Goal: Check status: Check status

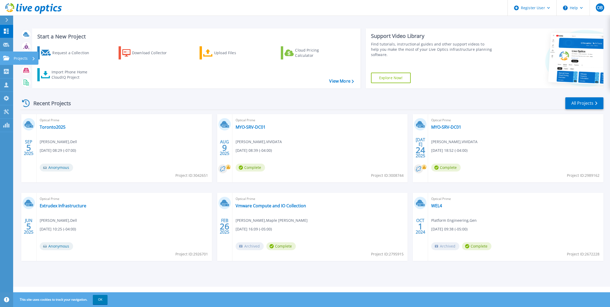
click at [9, 56] on icon at bounding box center [6, 58] width 6 height 4
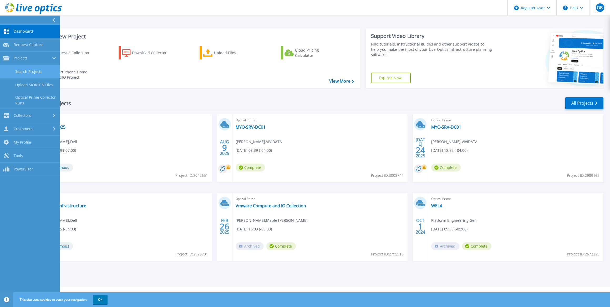
click at [30, 69] on link "Search Projects" at bounding box center [30, 71] width 60 height 13
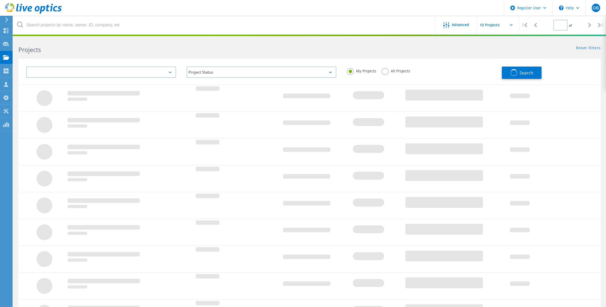
type input "1"
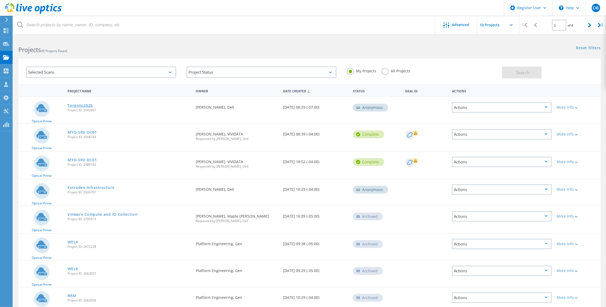
click at [77, 105] on link "Toronto2025" at bounding box center [80, 106] width 25 height 4
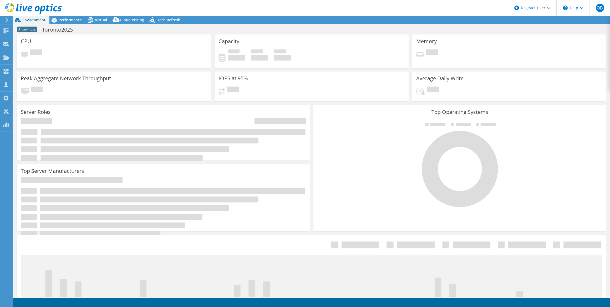
select select "USD"
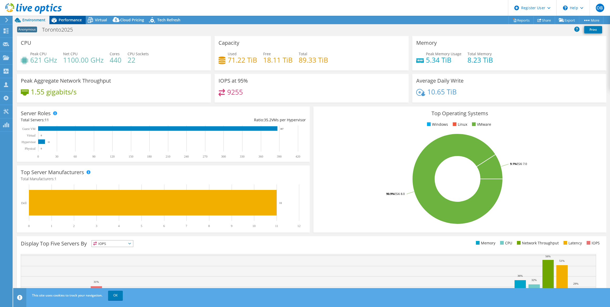
click at [72, 20] on span "Performance" at bounding box center [70, 19] width 23 height 5
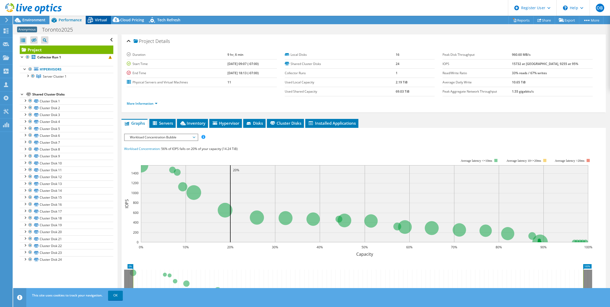
click at [95, 21] on span "Virtual" at bounding box center [101, 19] width 12 height 5
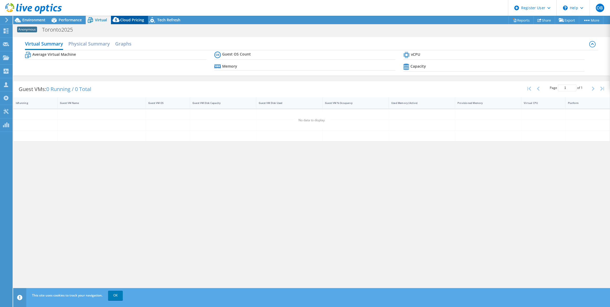
click at [136, 18] on span "Cloud Pricing" at bounding box center [132, 19] width 24 height 5
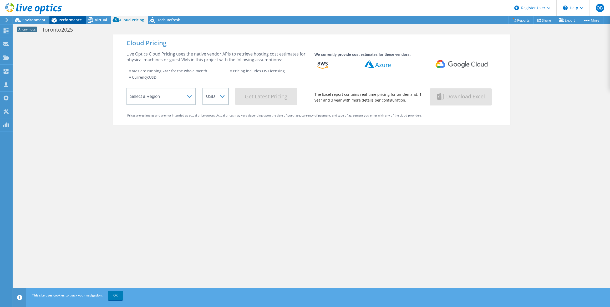
click at [59, 24] on div "Performance" at bounding box center [67, 20] width 36 height 8
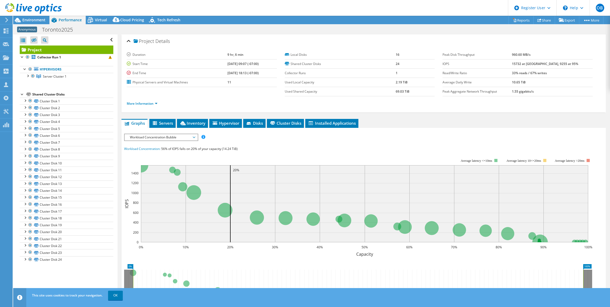
click at [29, 27] on span "Anonymous" at bounding box center [27, 30] width 20 height 6
click at [31, 19] on span "Environment" at bounding box center [33, 19] width 23 height 5
